Goal: Navigation & Orientation: Find specific page/section

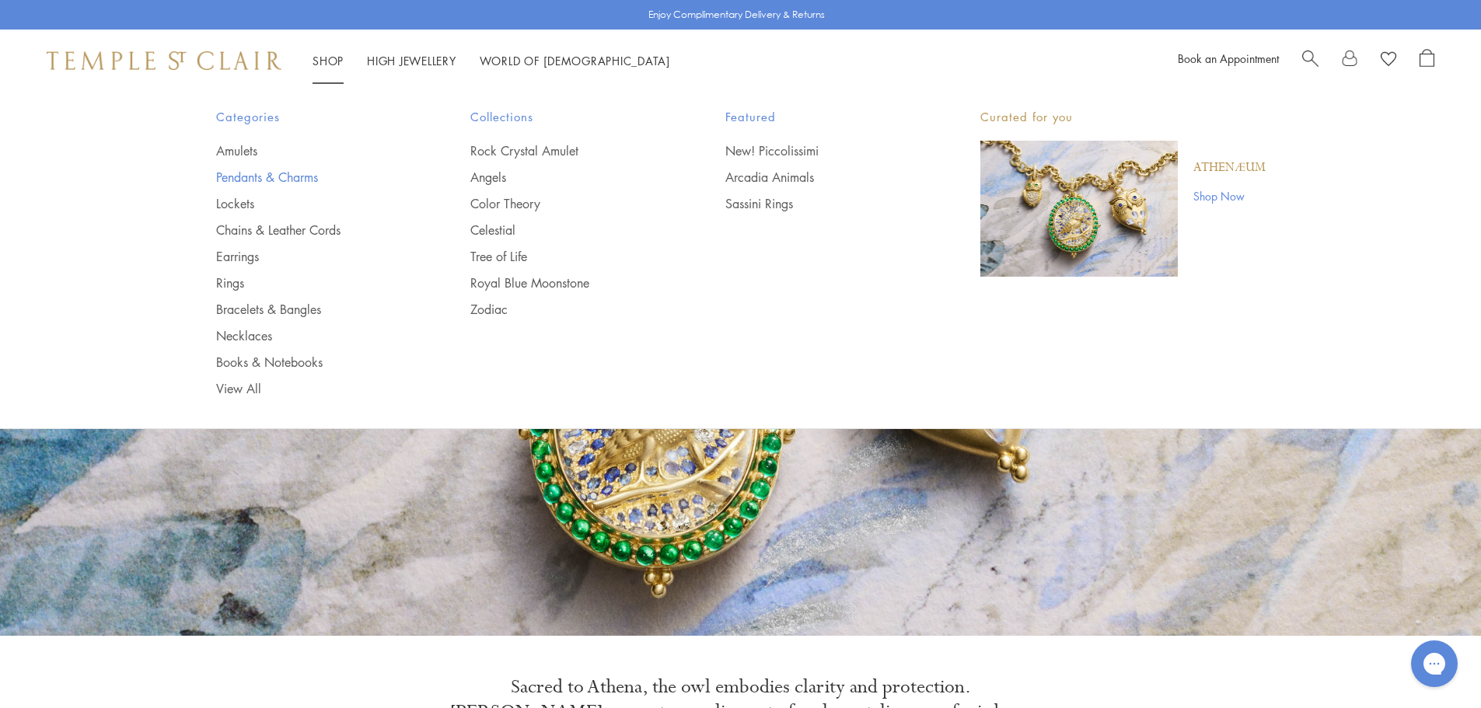
click at [282, 170] on link "Pendants & Charms" at bounding box center [312, 177] width 193 height 17
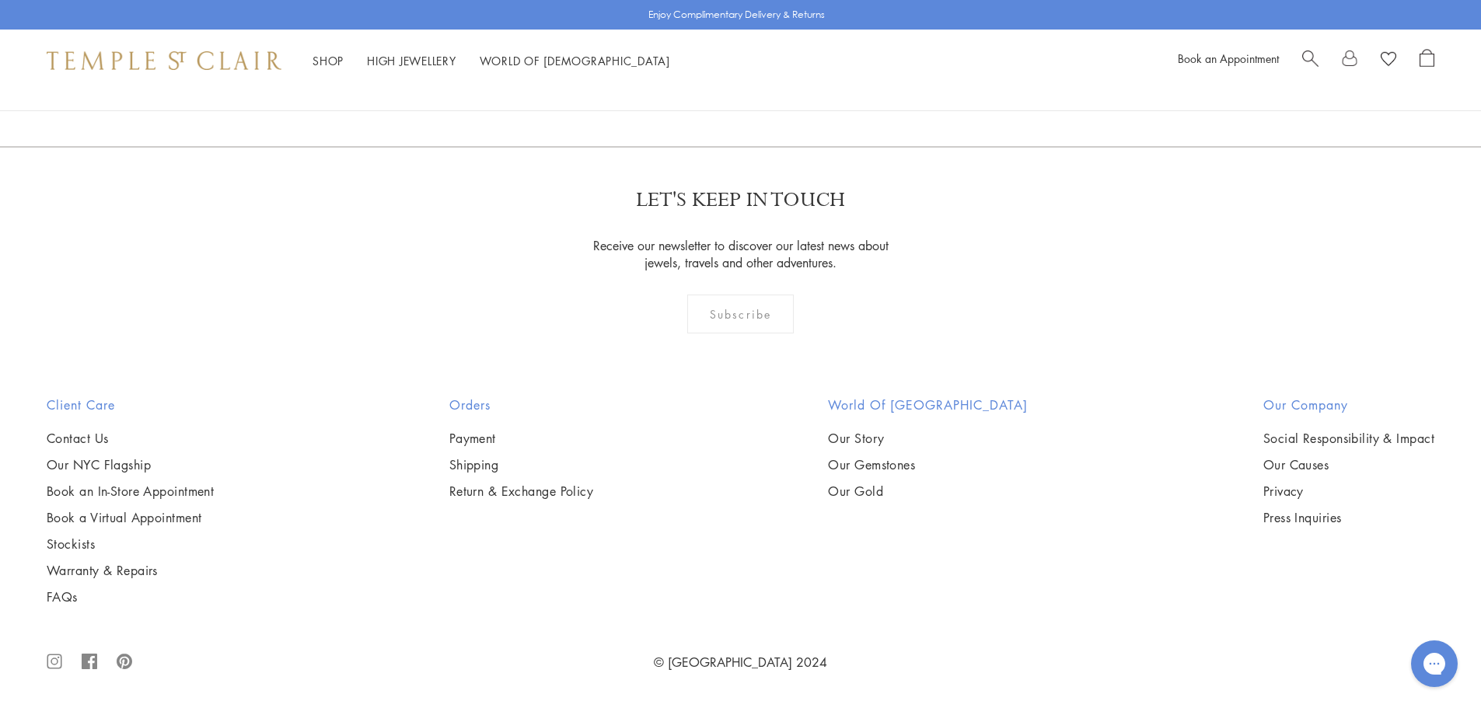
scroll to position [12052, 0]
click at [715, 84] on link "2" at bounding box center [715, 62] width 51 height 43
click at [787, 85] on link "3" at bounding box center [791, 63] width 51 height 43
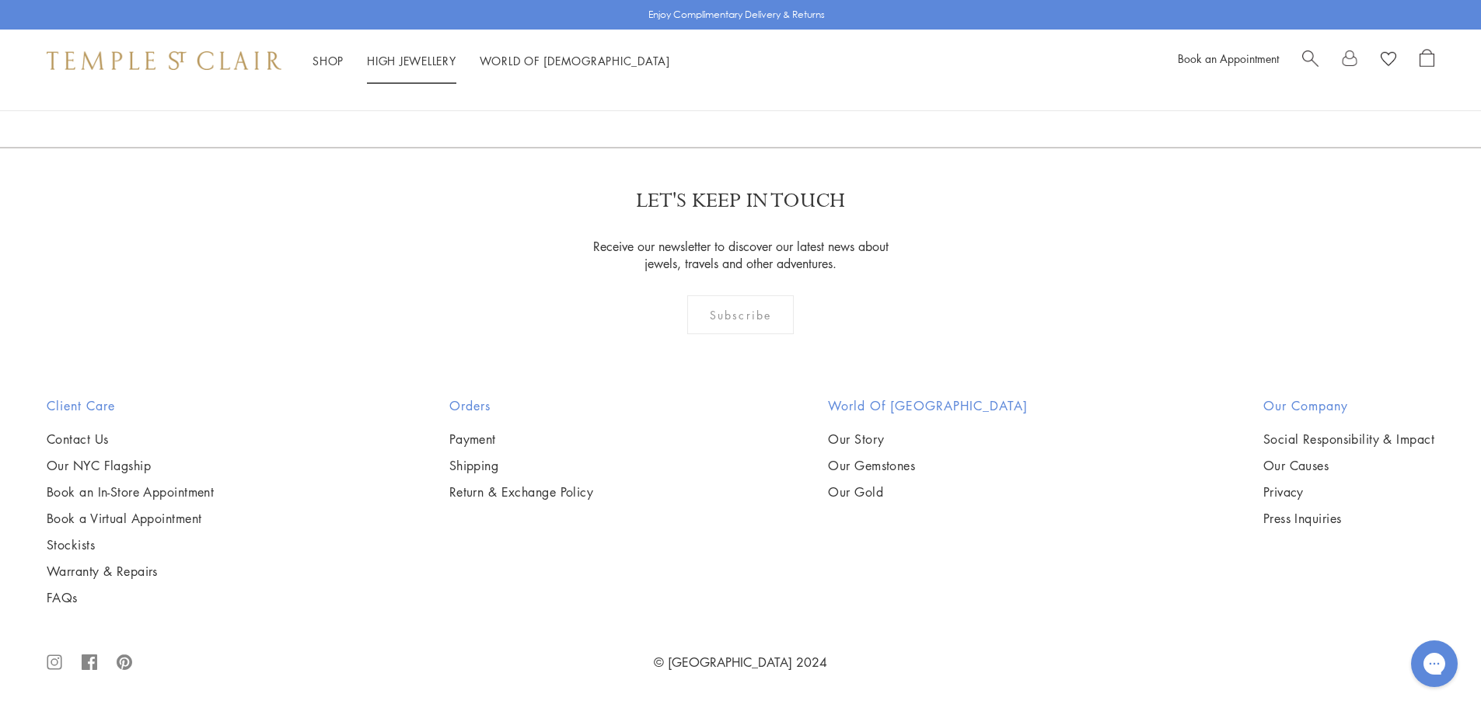
click at [418, 60] on link "High Jewellery High Jewellery" at bounding box center [411, 61] width 89 height 16
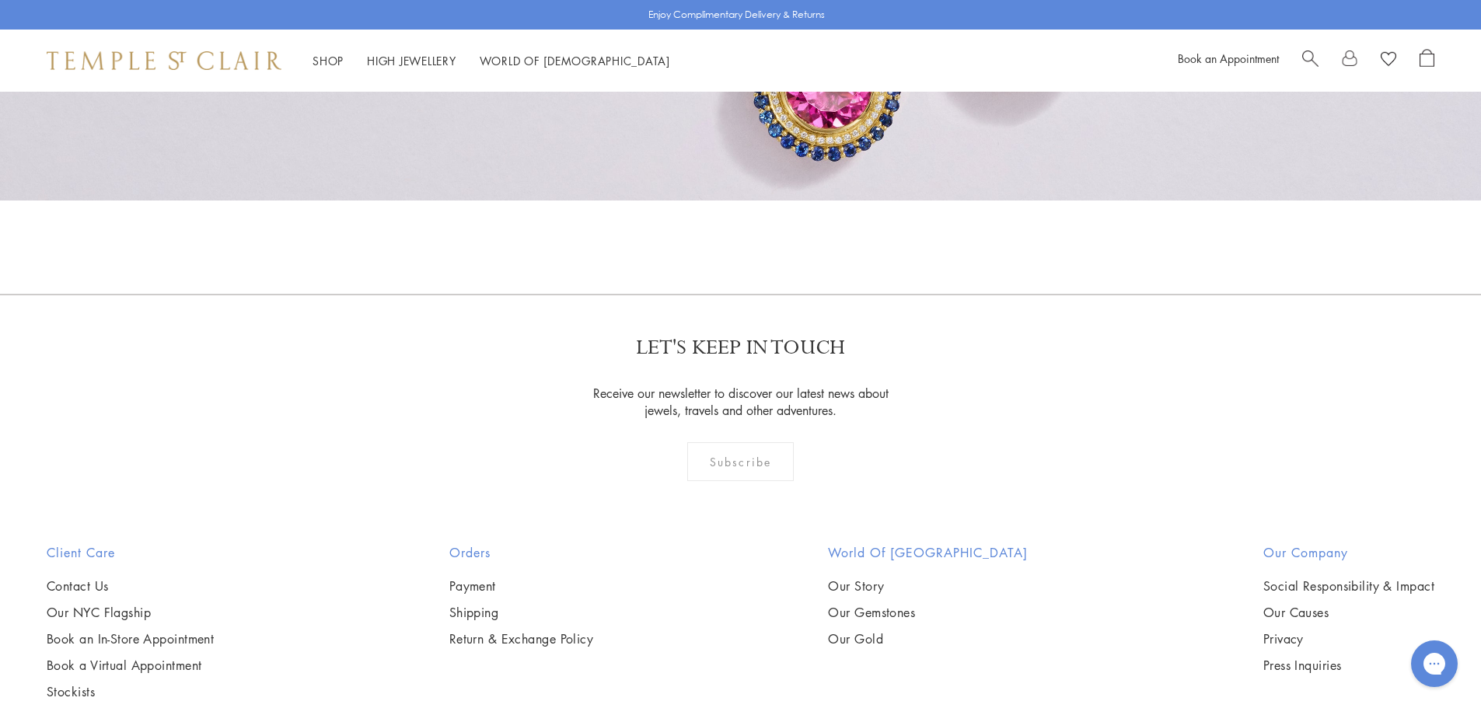
scroll to position [1166, 0]
